Goal: Task Accomplishment & Management: Manage account settings

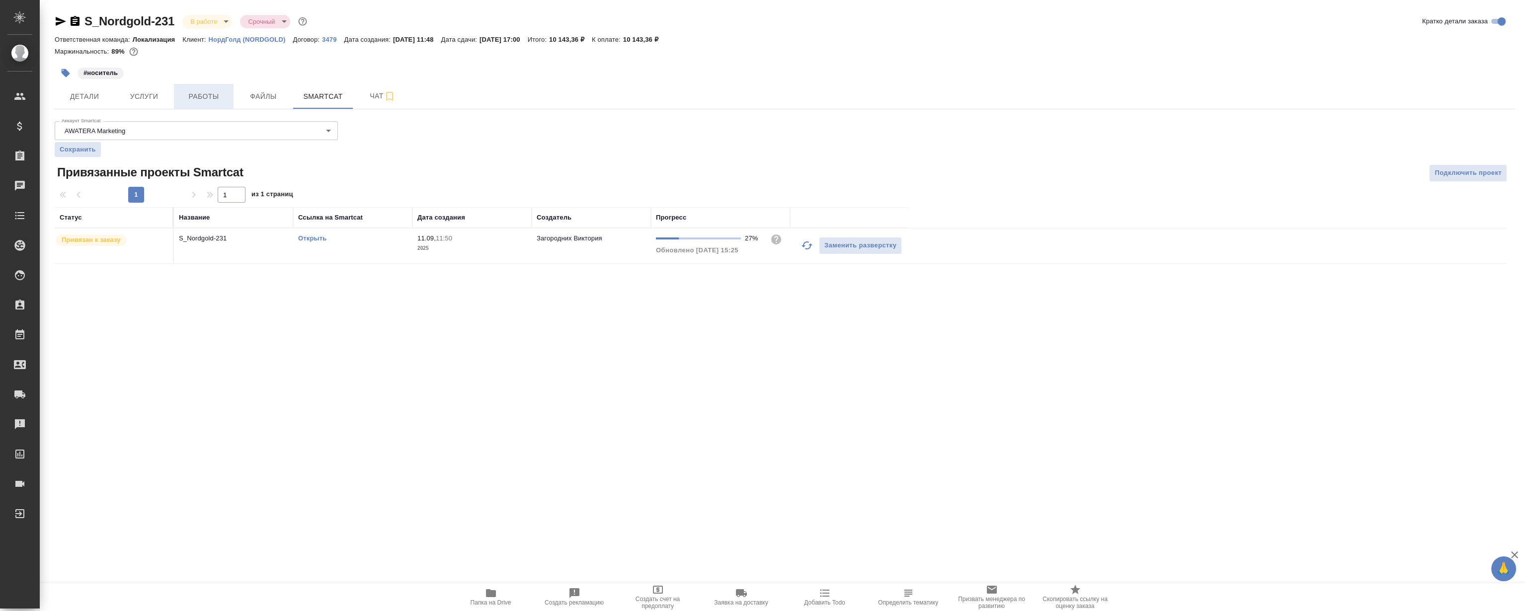
click at [203, 86] on button "Работы" at bounding box center [204, 96] width 60 height 25
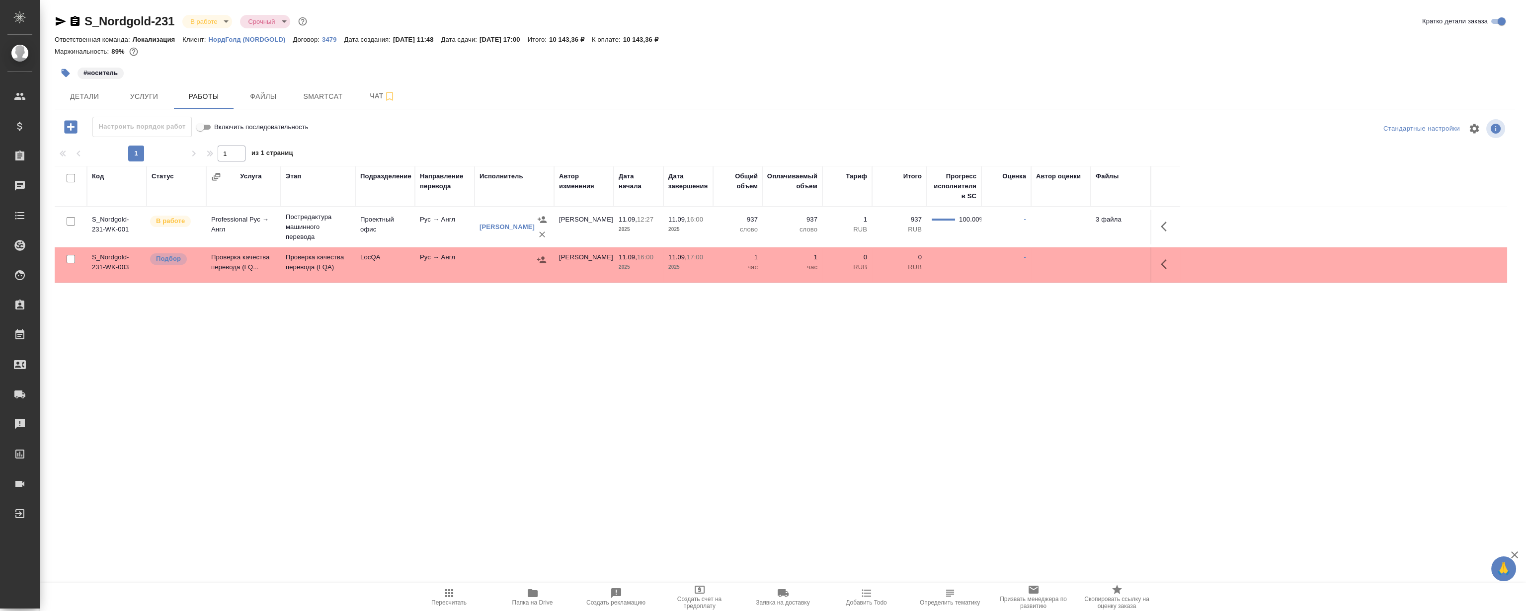
click at [1158, 265] on button "button" at bounding box center [1167, 264] width 24 height 24
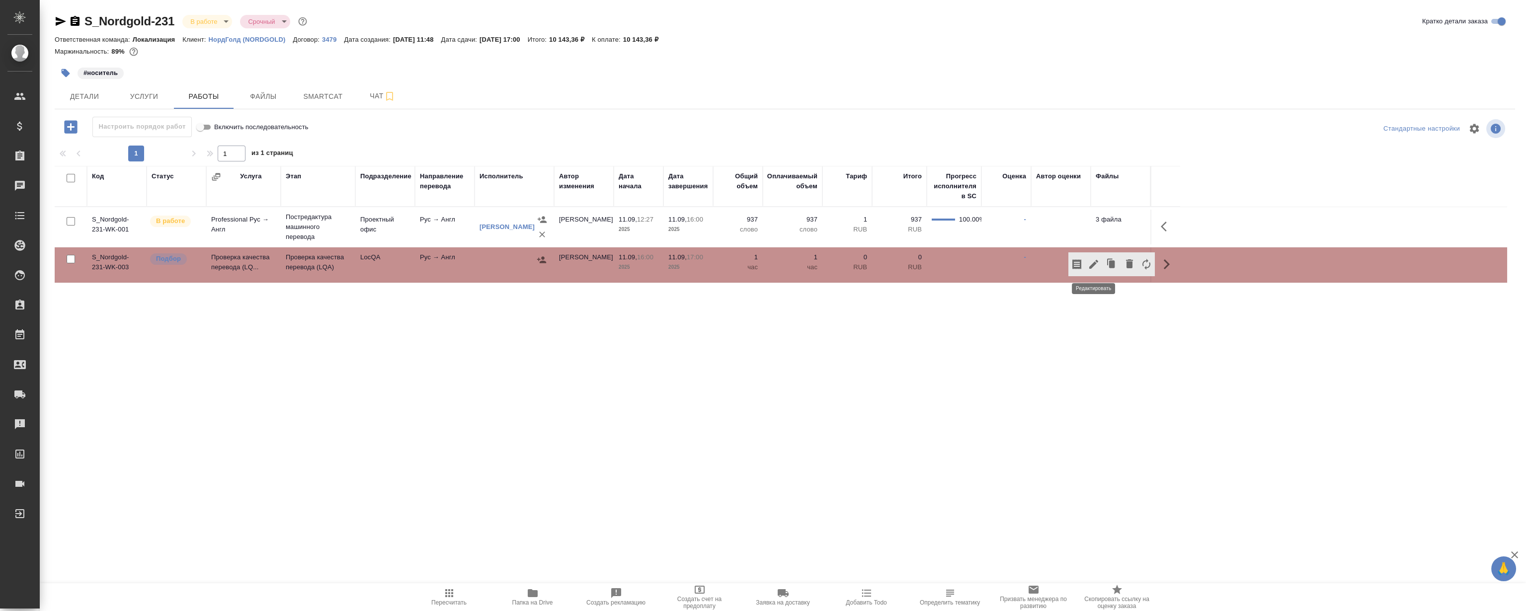
click at [1094, 267] on icon "button" at bounding box center [1094, 264] width 12 height 12
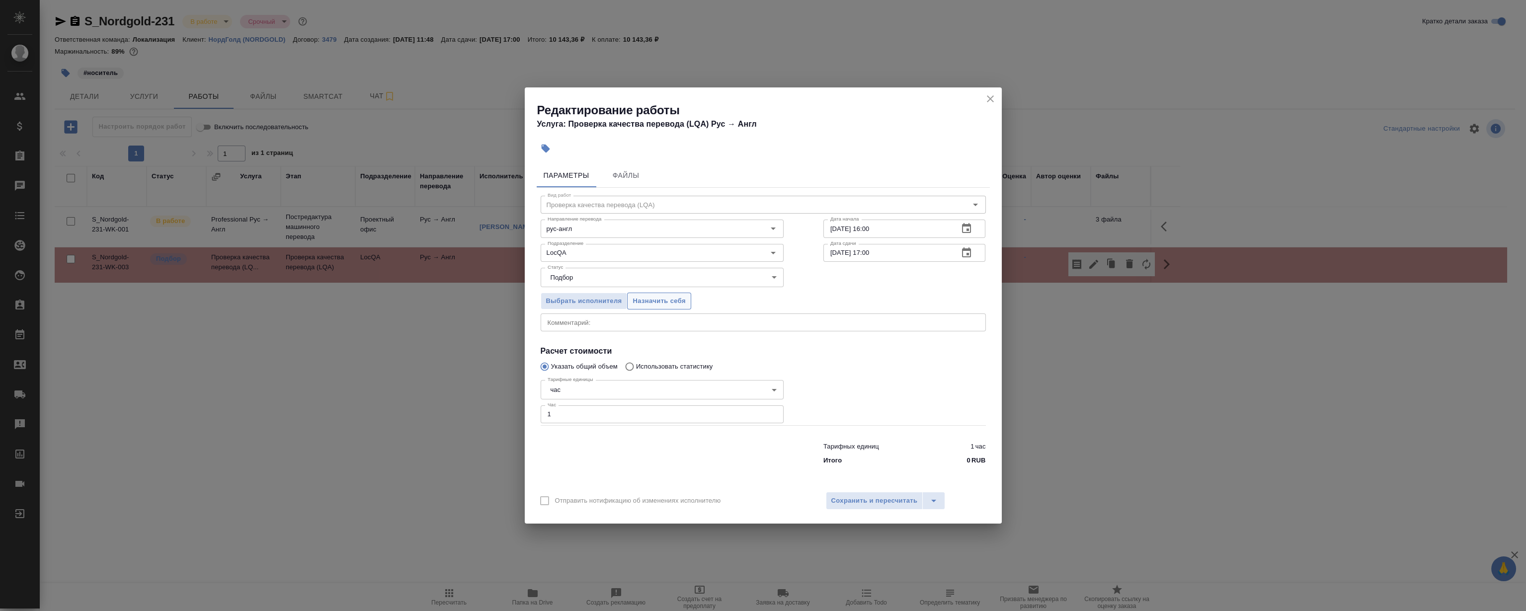
click at [642, 299] on span "Назначить себя" at bounding box center [658, 301] width 53 height 11
click at [992, 102] on icon "close" at bounding box center [990, 99] width 12 height 12
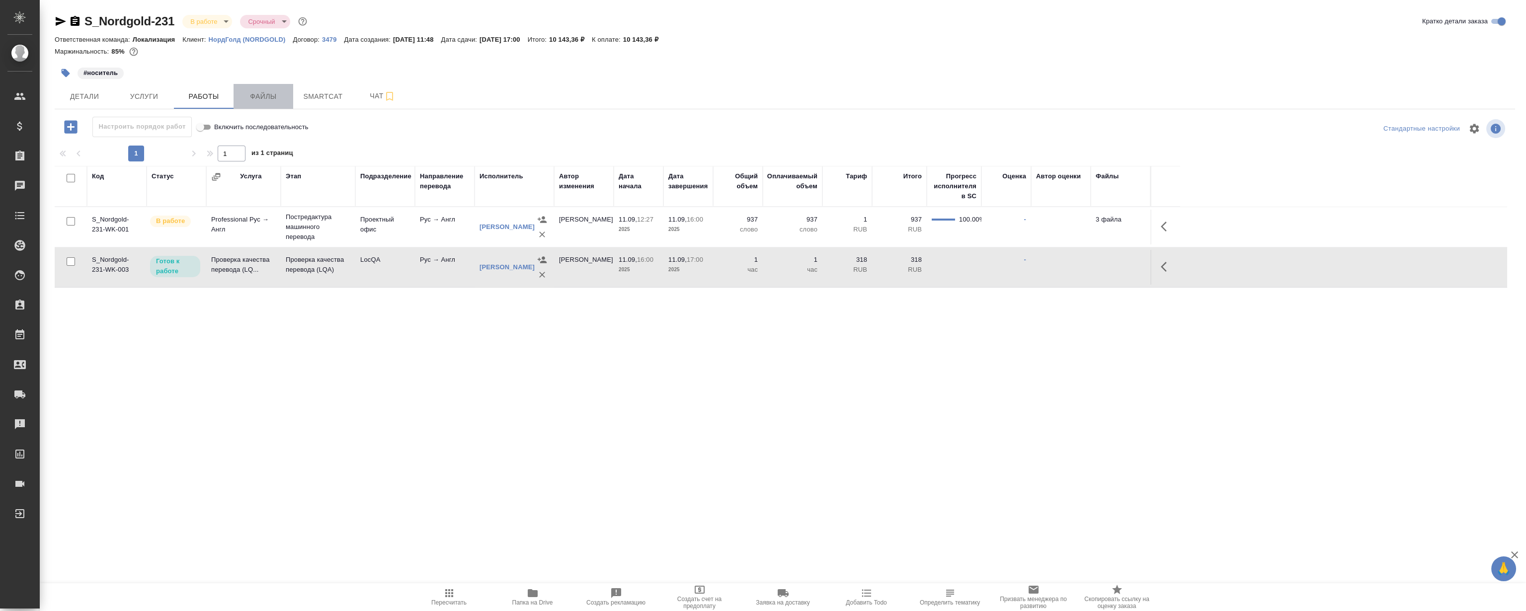
click at [270, 96] on span "Файлы" at bounding box center [263, 96] width 48 height 12
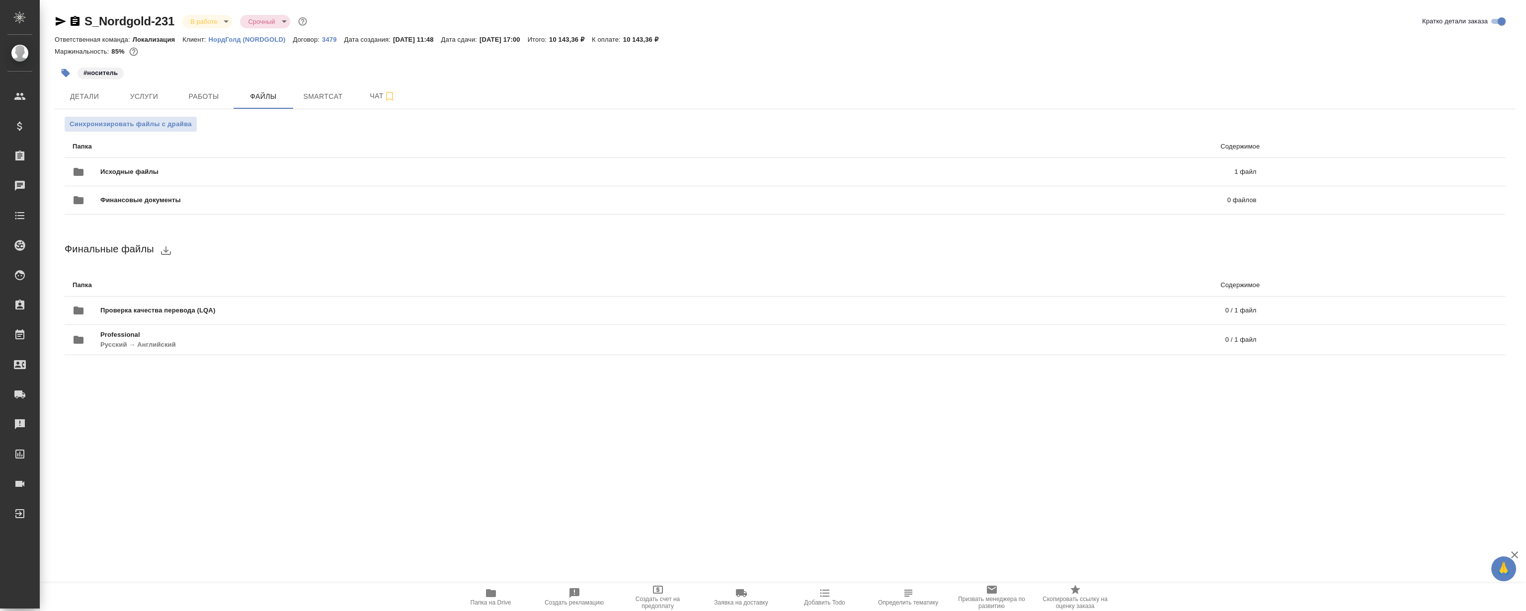
click at [480, 597] on span "Папка на Drive" at bounding box center [491, 596] width 72 height 19
click at [260, 39] on p "НордГолд (NORDGOLD)" at bounding box center [251, 39] width 84 height 7
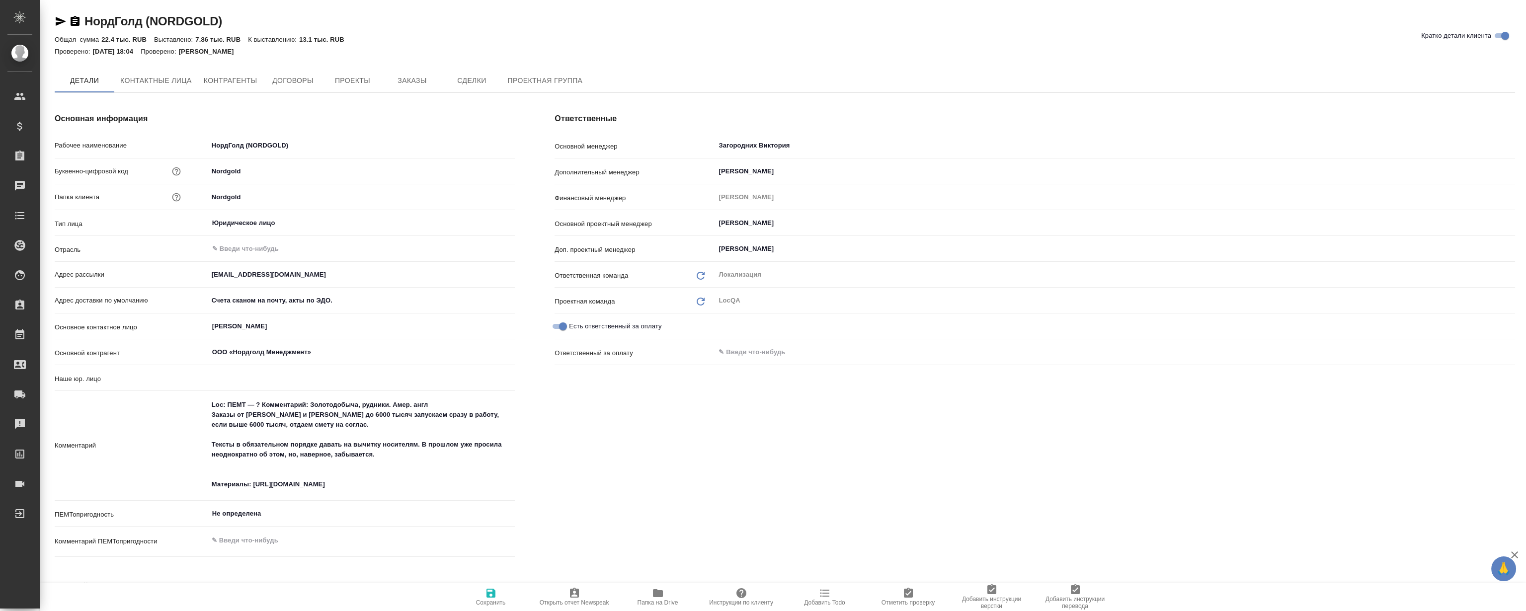
type input "(AU) Общество с ограниченной ответственностью "АЛС""
type textarea "x"
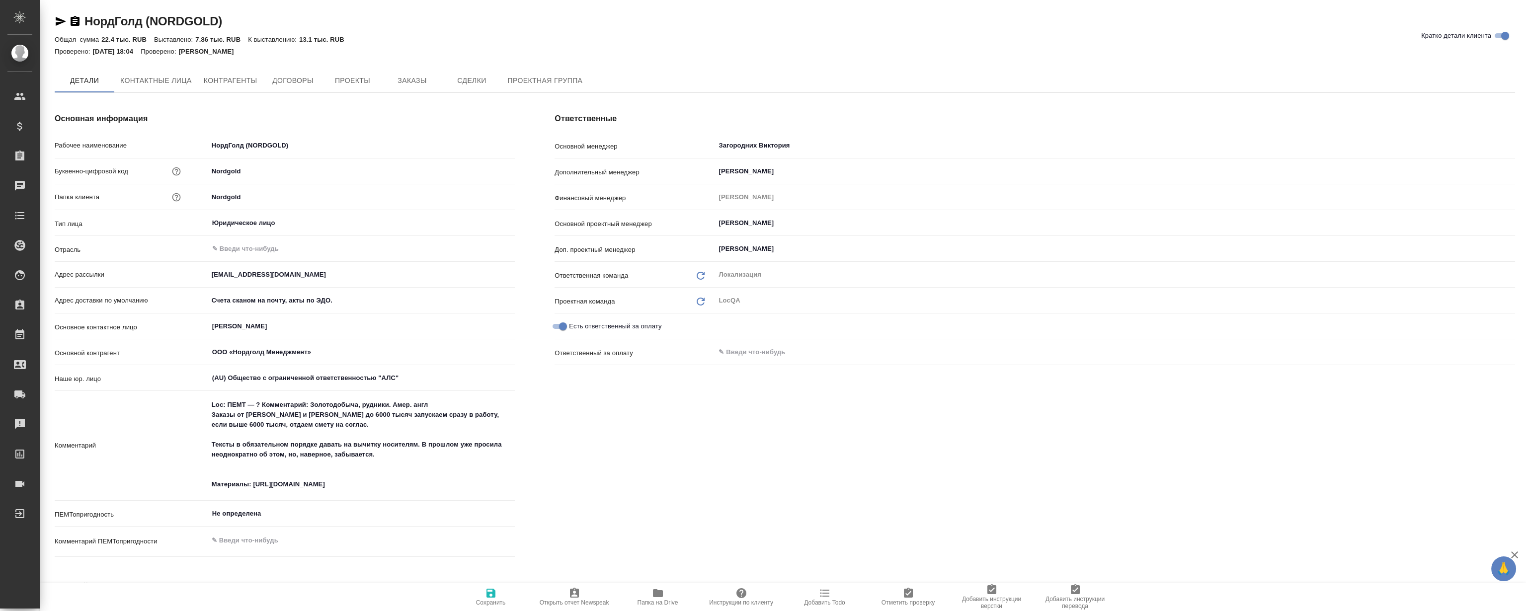
scroll to position [45, 0]
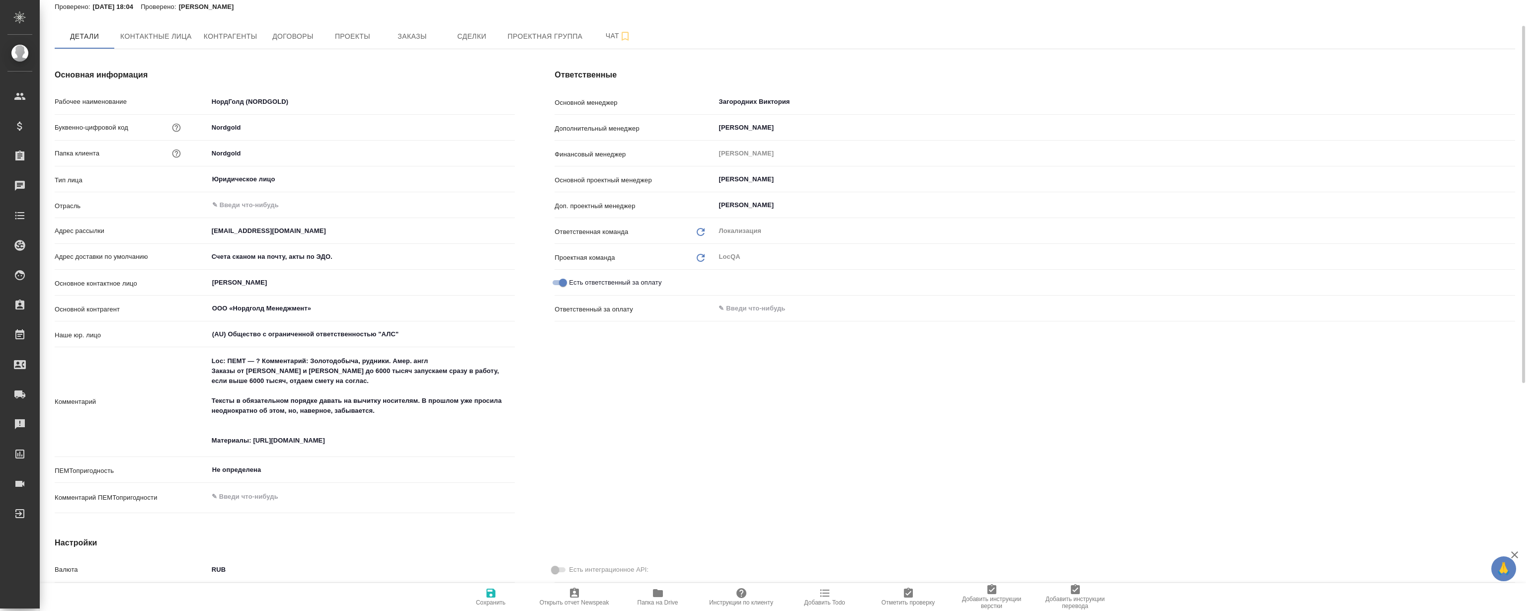
type textarea "x"
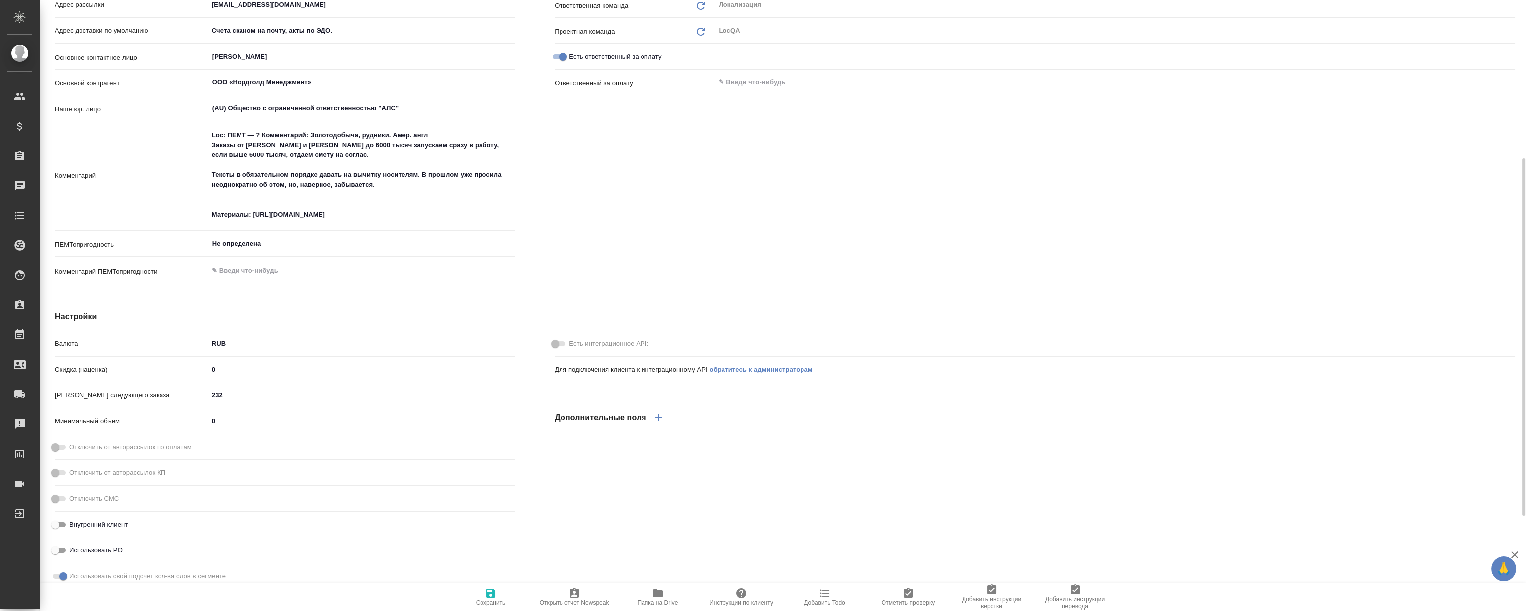
scroll to position [406, 0]
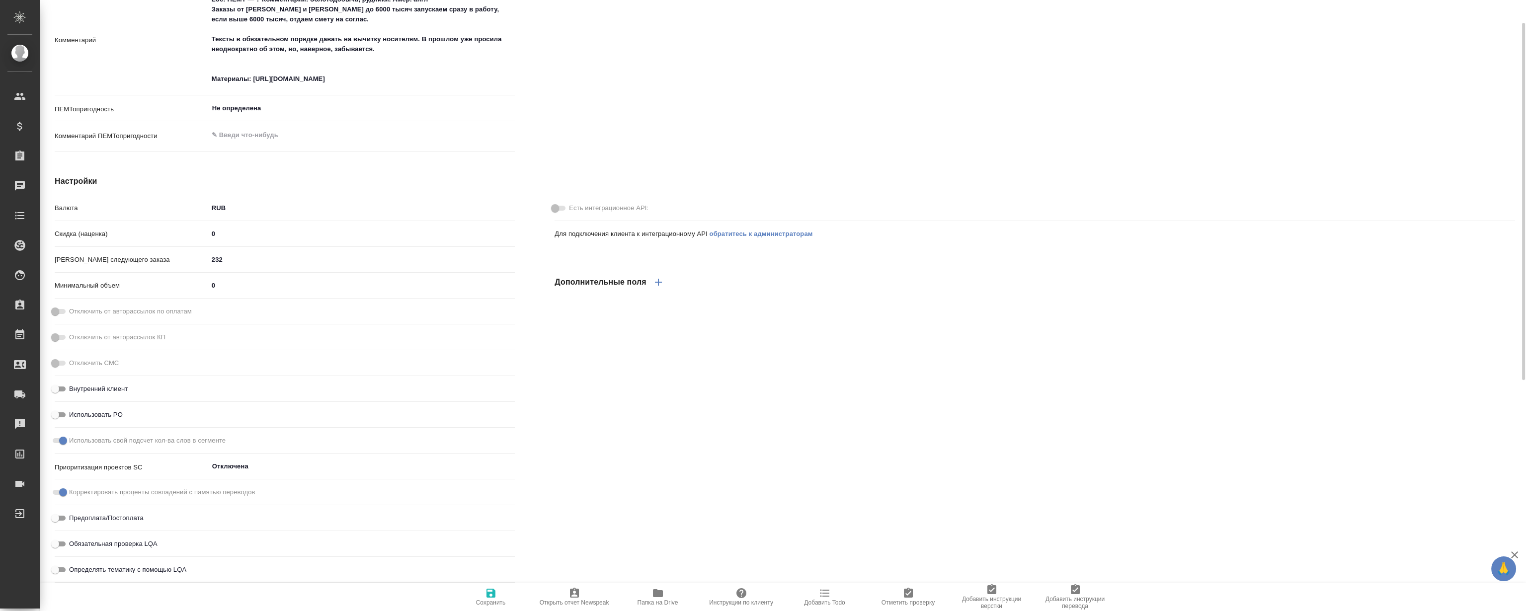
type textarea "x"
click at [658, 589] on icon "button" at bounding box center [658, 593] width 12 height 12
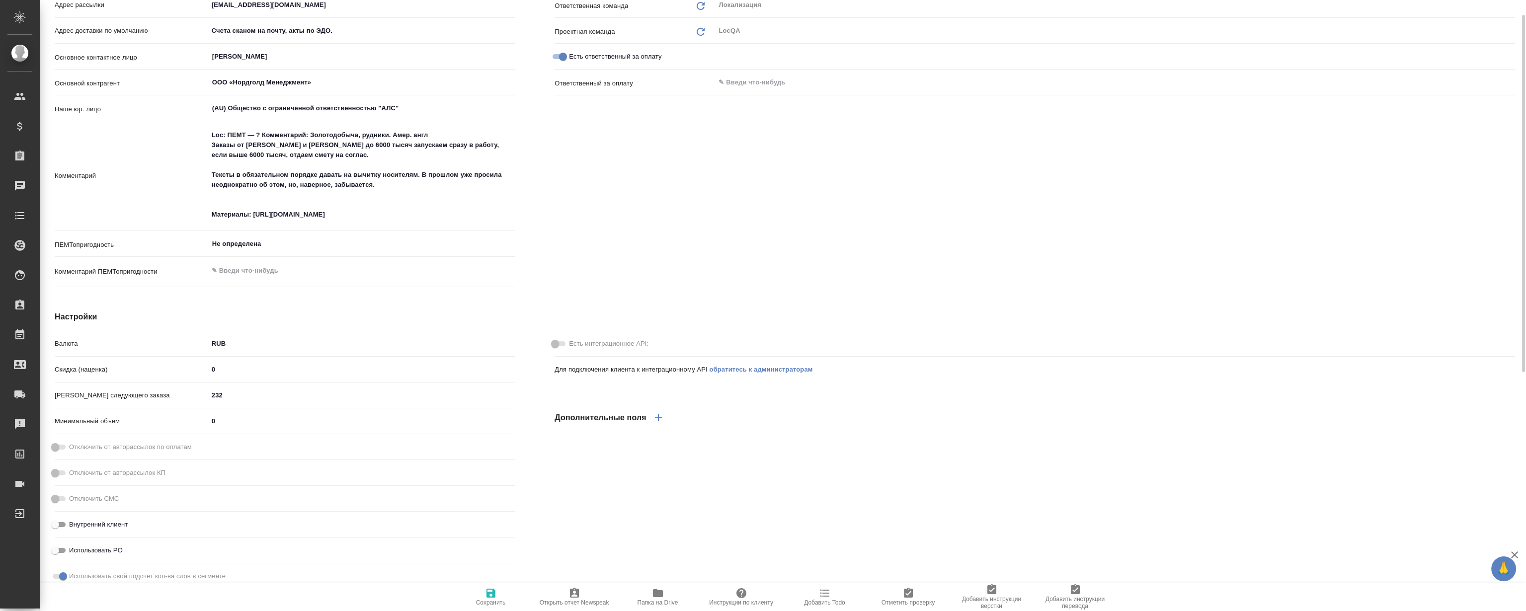
scroll to position [0, 0]
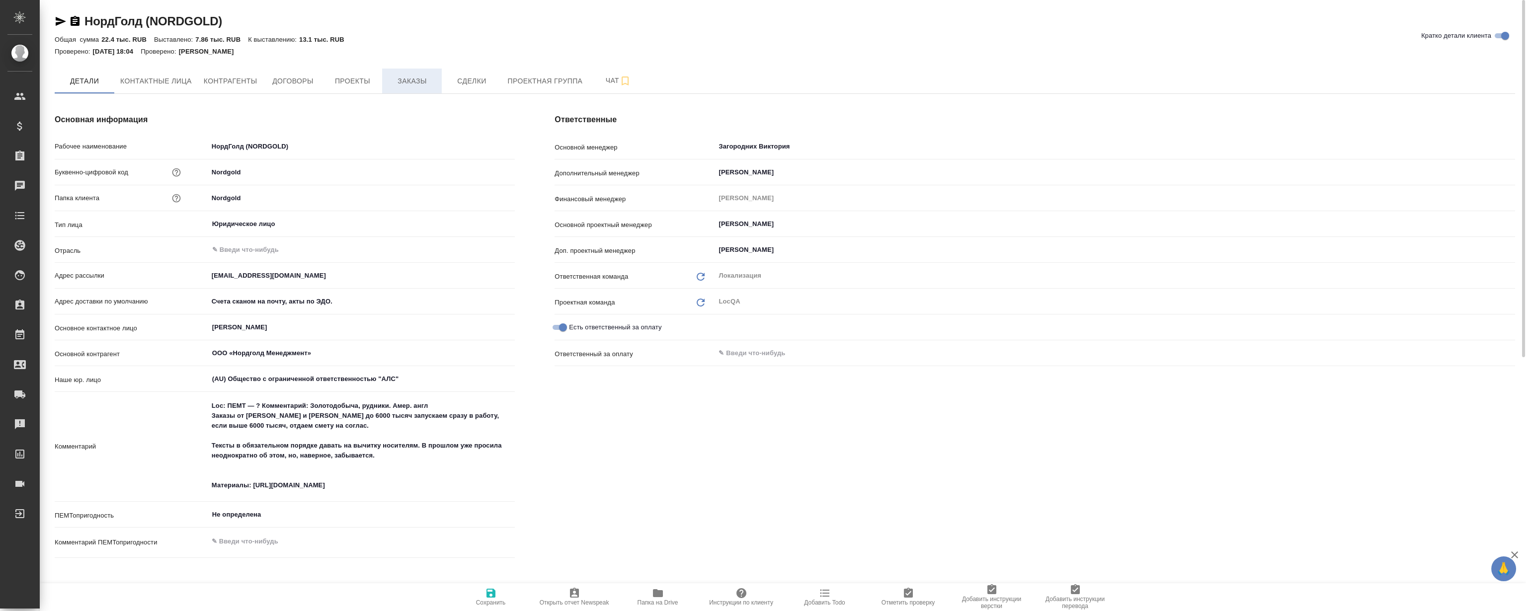
click at [399, 89] on button "Заказы" at bounding box center [412, 81] width 60 height 25
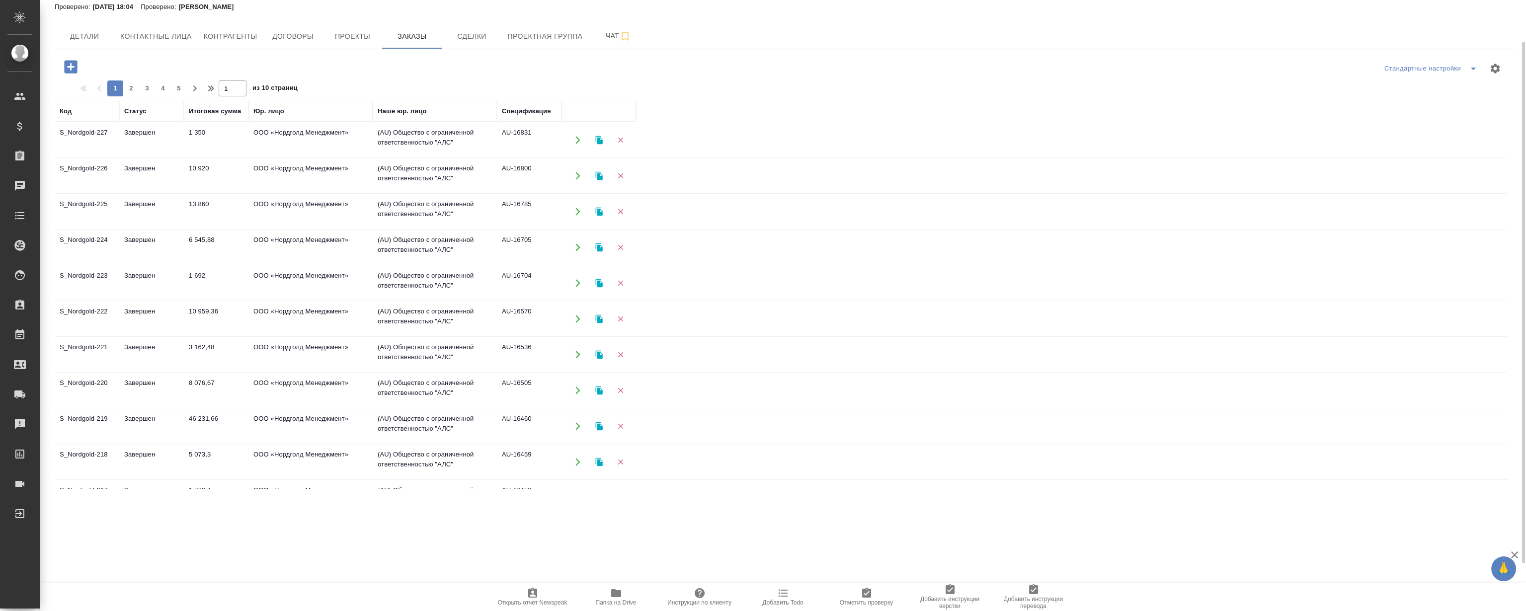
scroll to position [180, 0]
click at [100, 210] on td "S_Nordgold-224" at bounding box center [87, 210] width 65 height 35
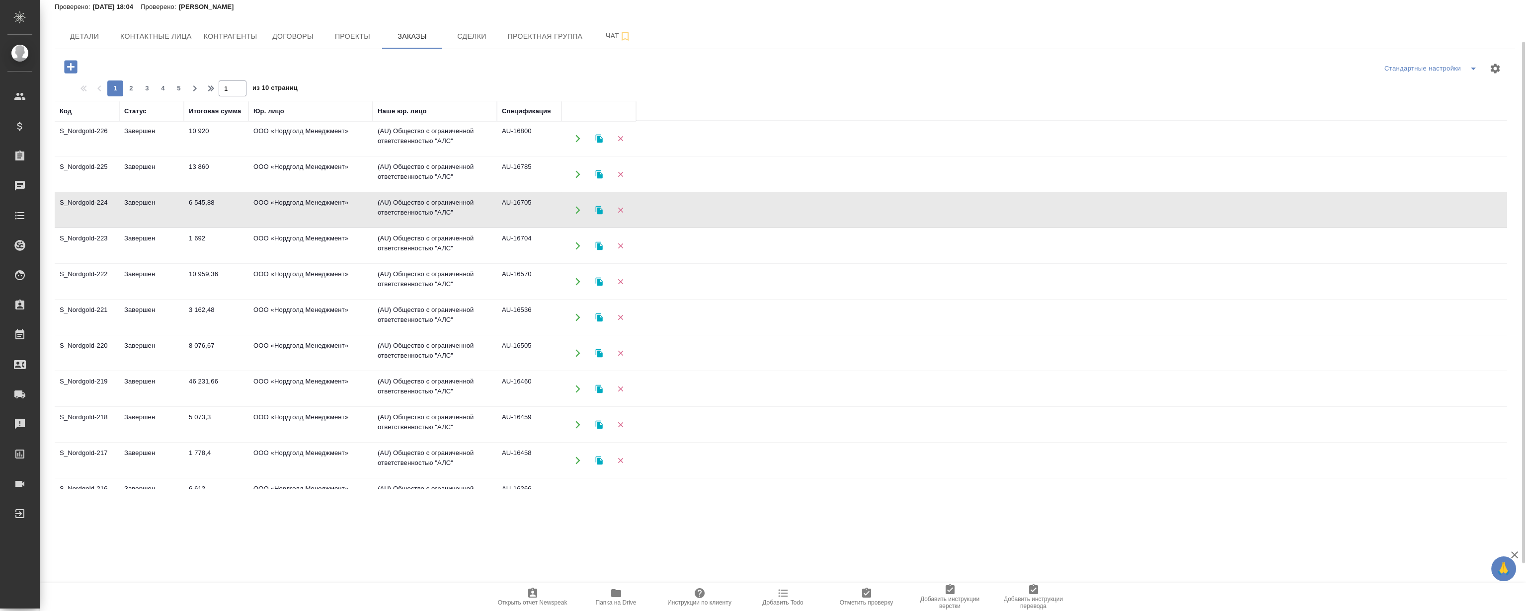
click at [100, 210] on td "S_Nordgold-224" at bounding box center [87, 210] width 65 height 35
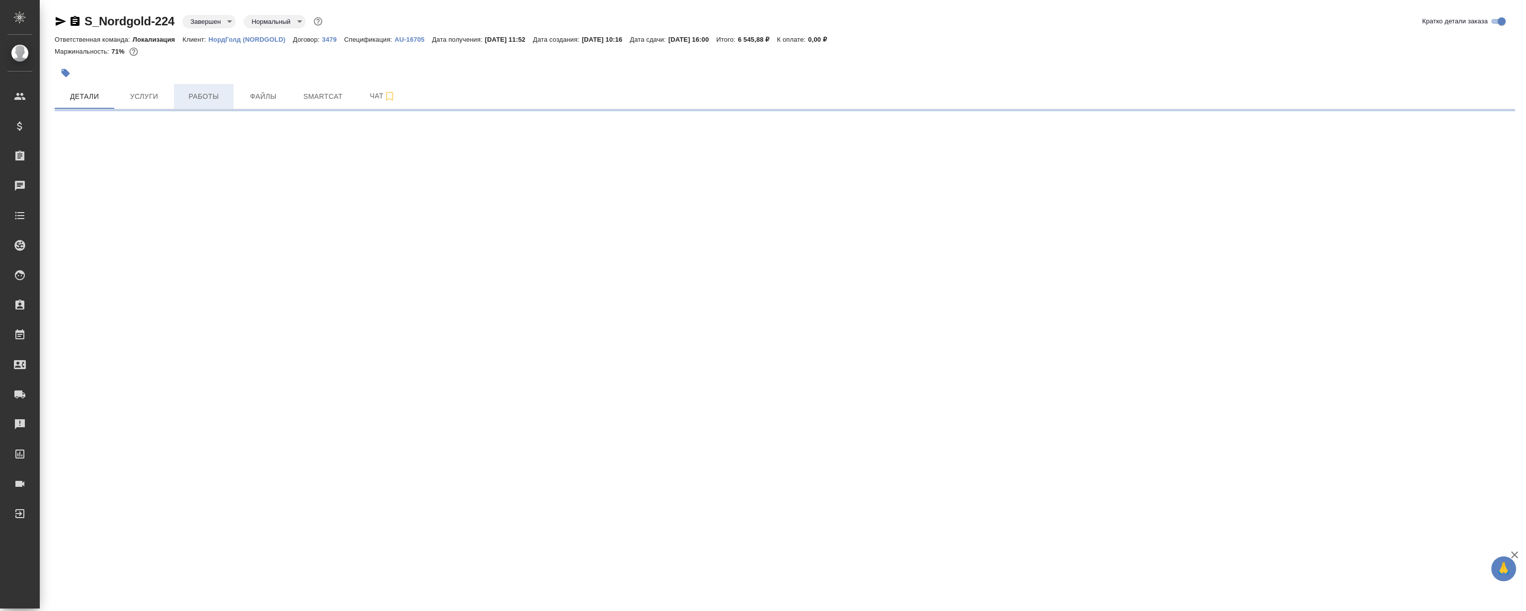
click at [205, 87] on button "Работы" at bounding box center [204, 96] width 60 height 25
select select "RU"
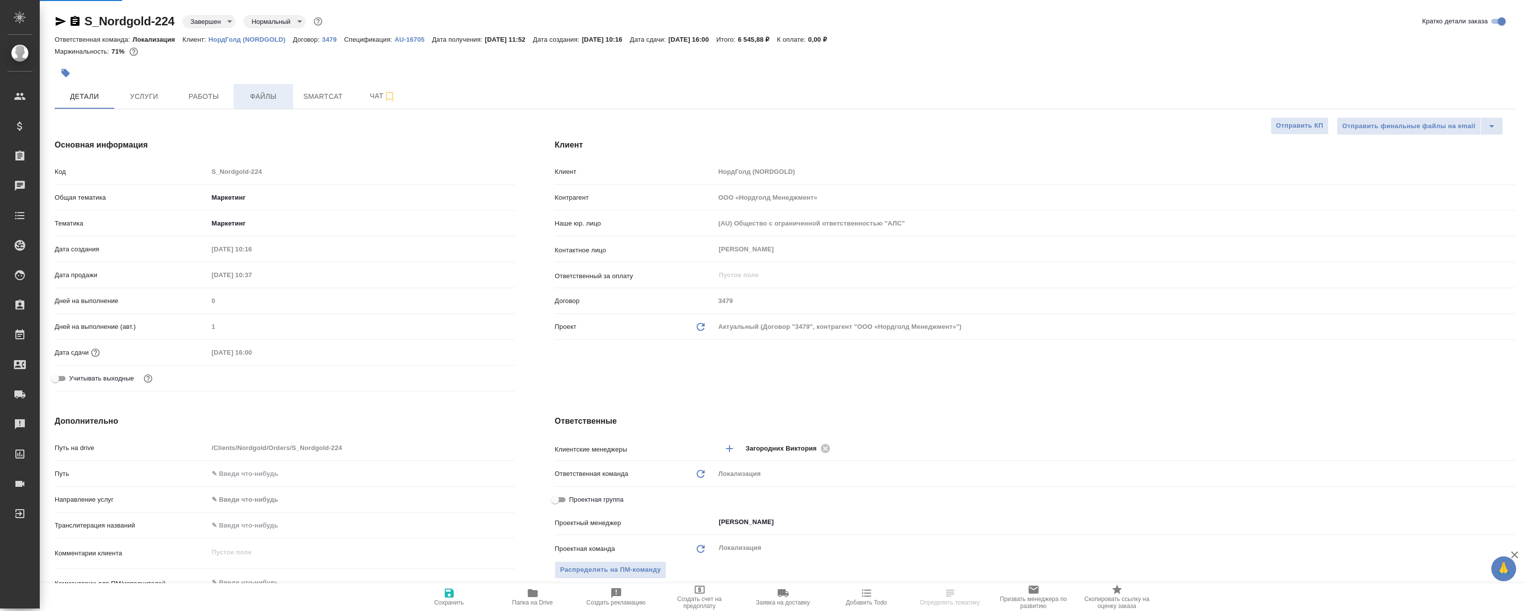
type textarea "x"
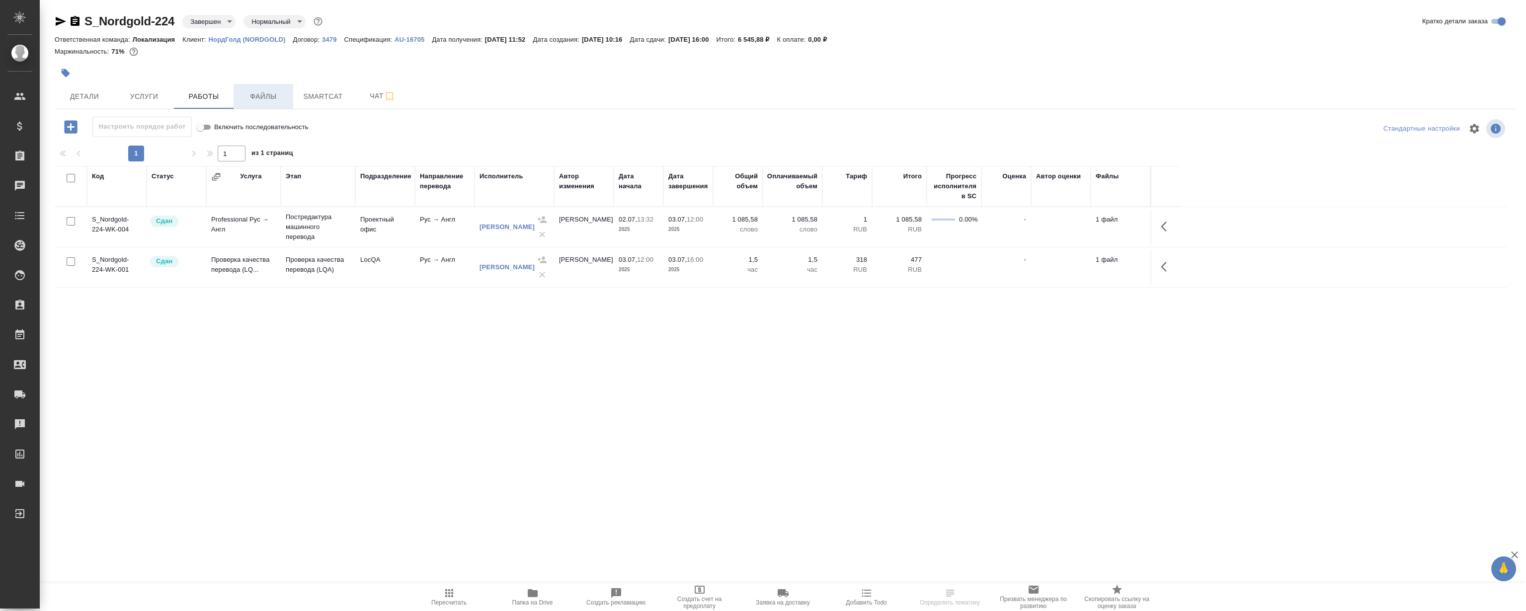
click at [263, 92] on span "Файлы" at bounding box center [263, 96] width 48 height 12
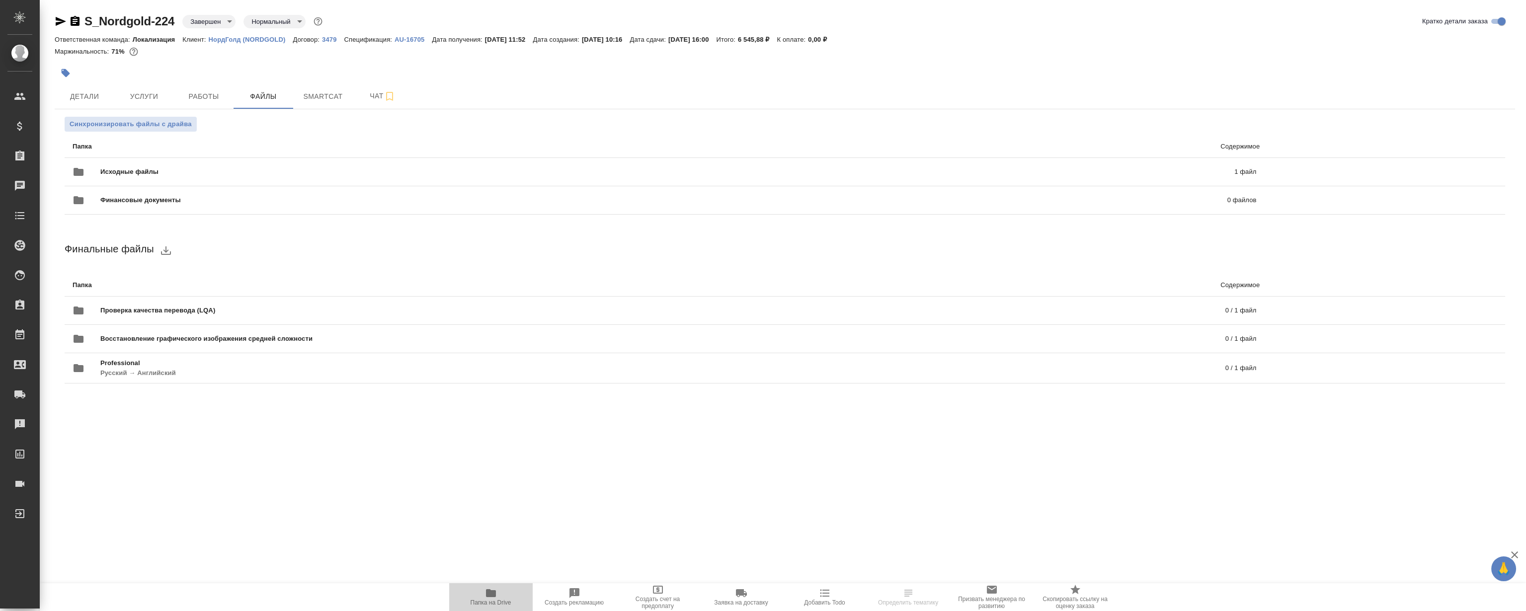
click at [500, 591] on span "Папка на Drive" at bounding box center [491, 596] width 72 height 19
click at [94, 84] on button "Детали" at bounding box center [85, 96] width 60 height 25
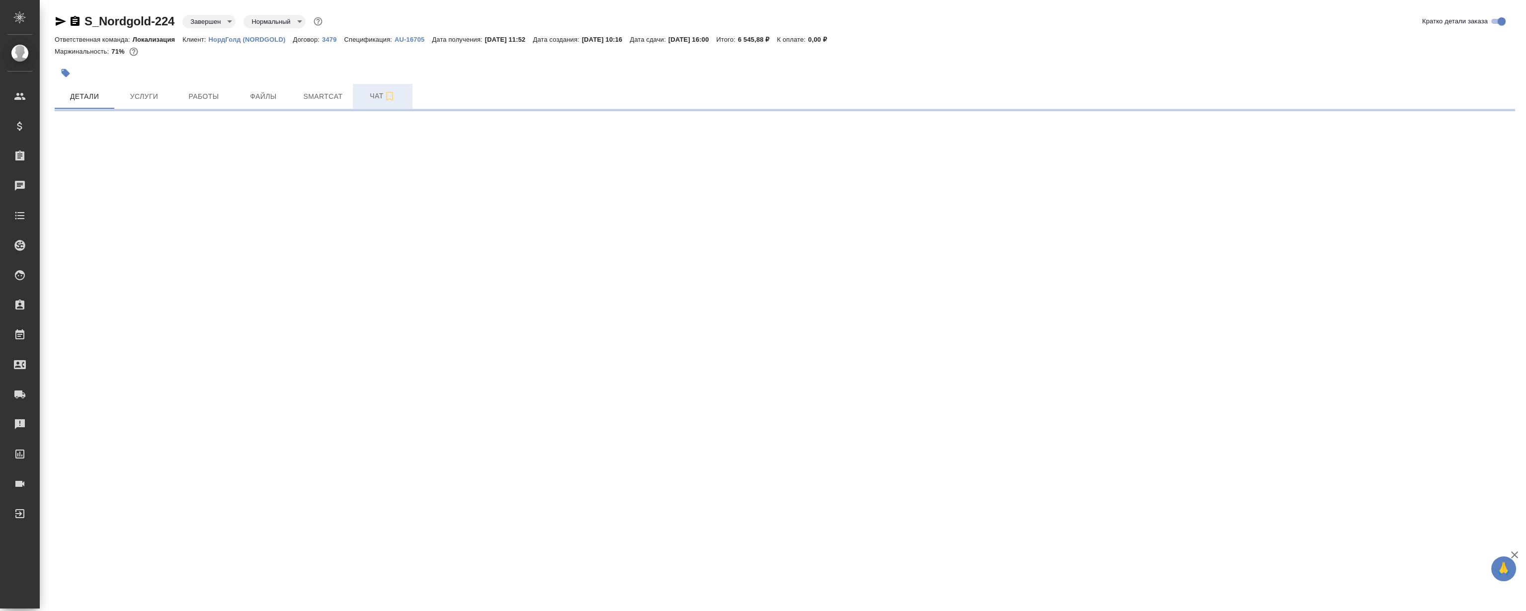
select select "RU"
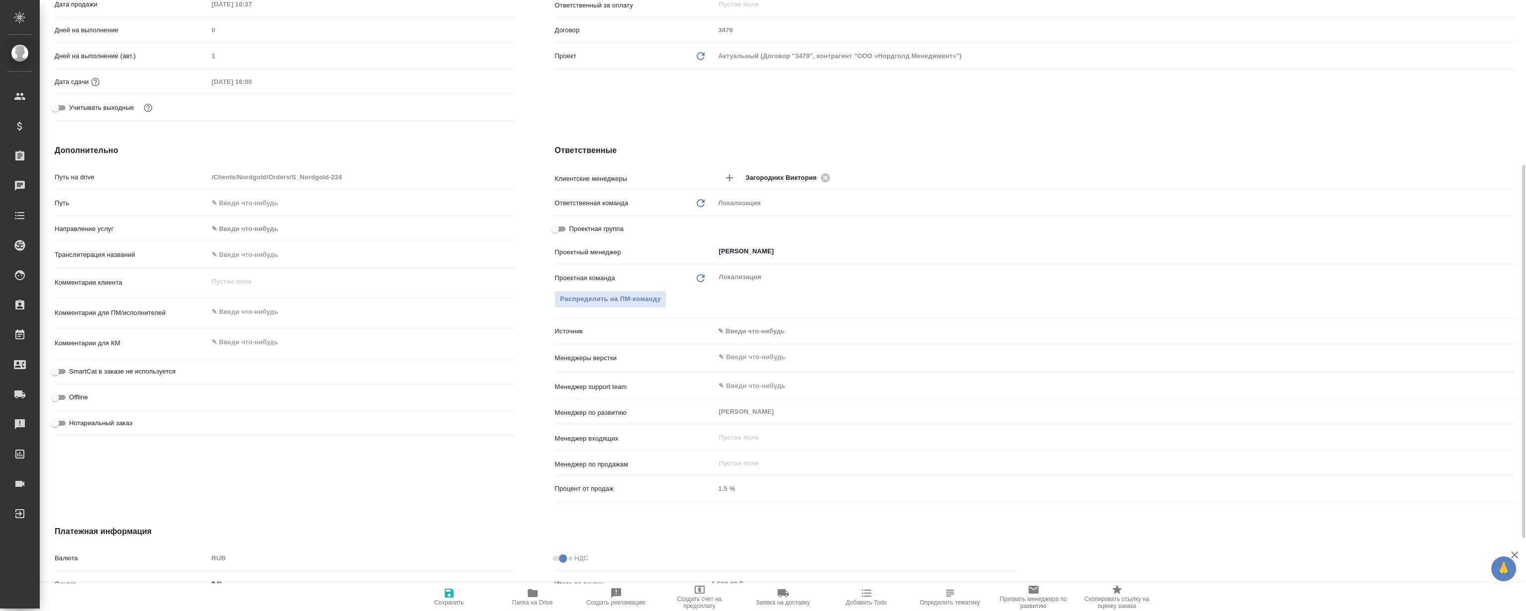
type textarea "x"
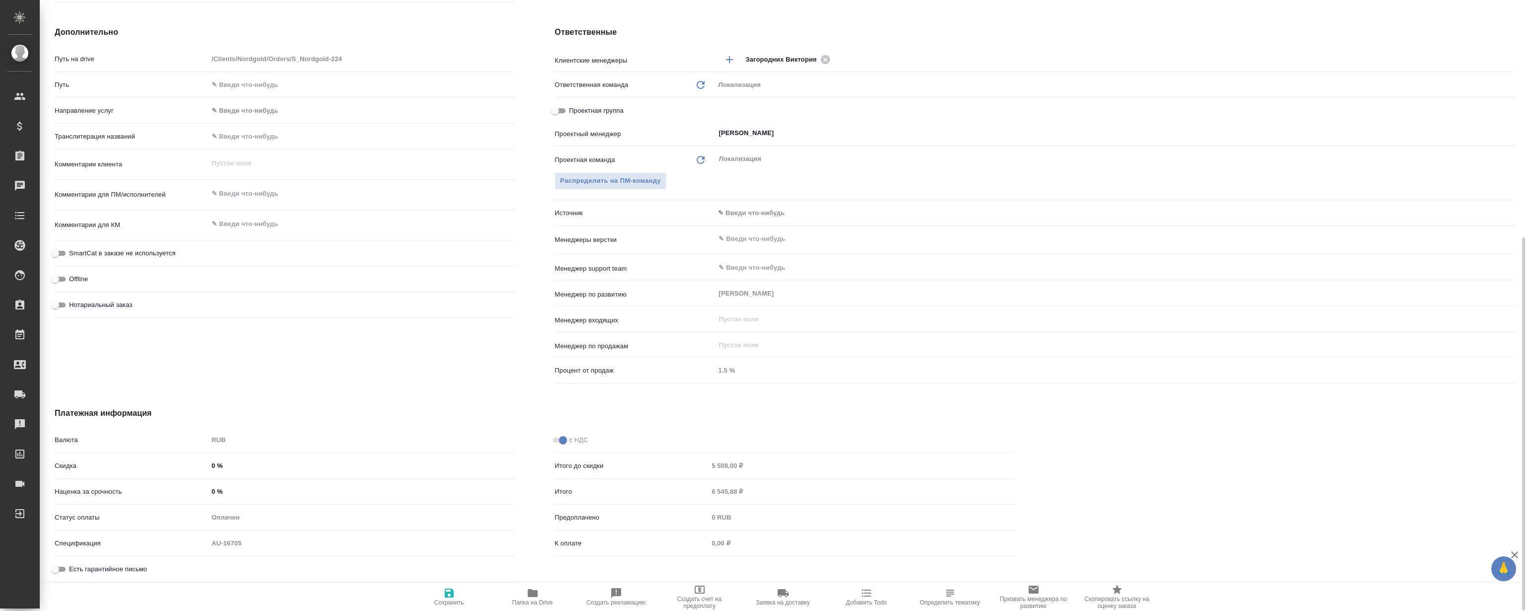
type textarea "x"
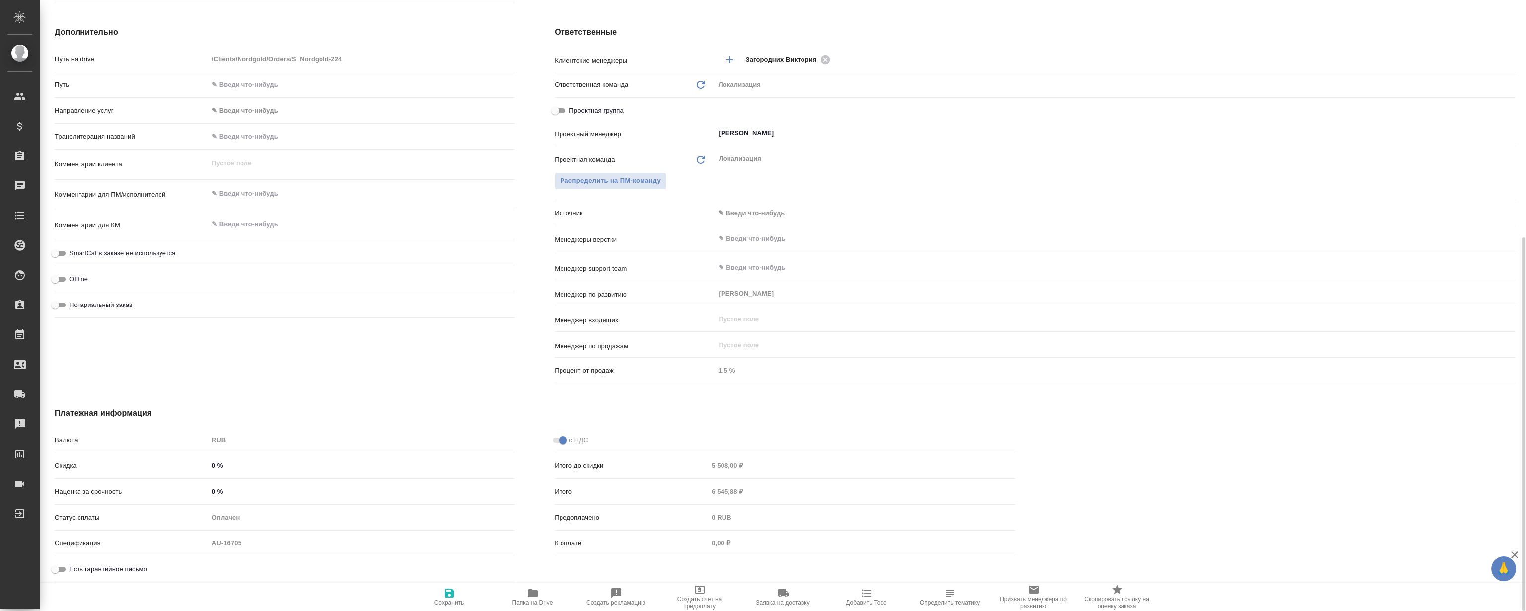
type textarea "x"
